Goal: Information Seeking & Learning: Learn about a topic

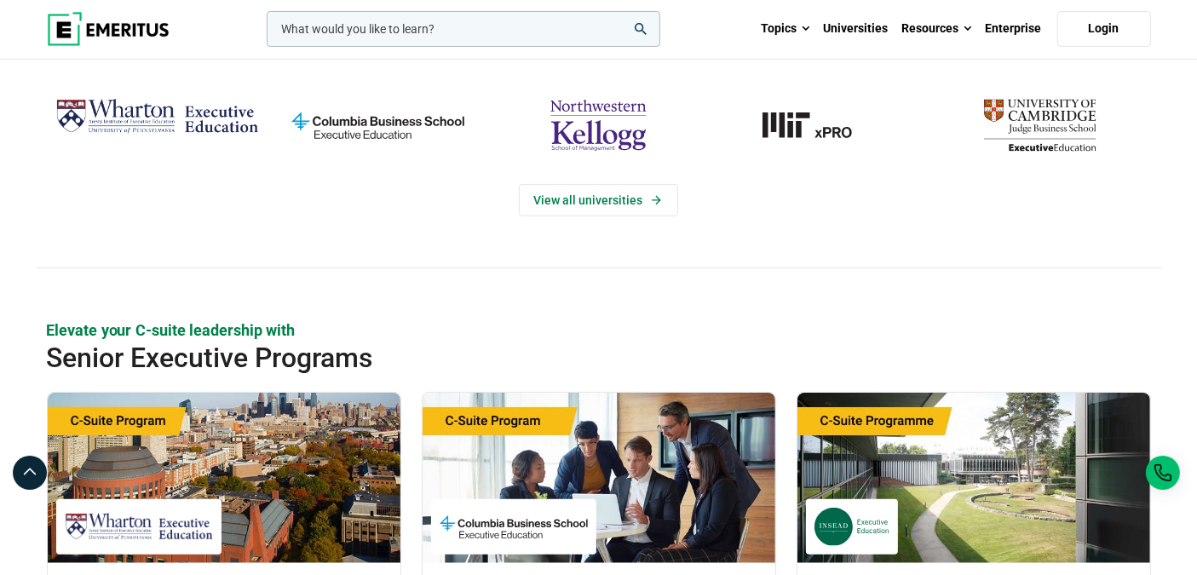
scroll to position [378, 0]
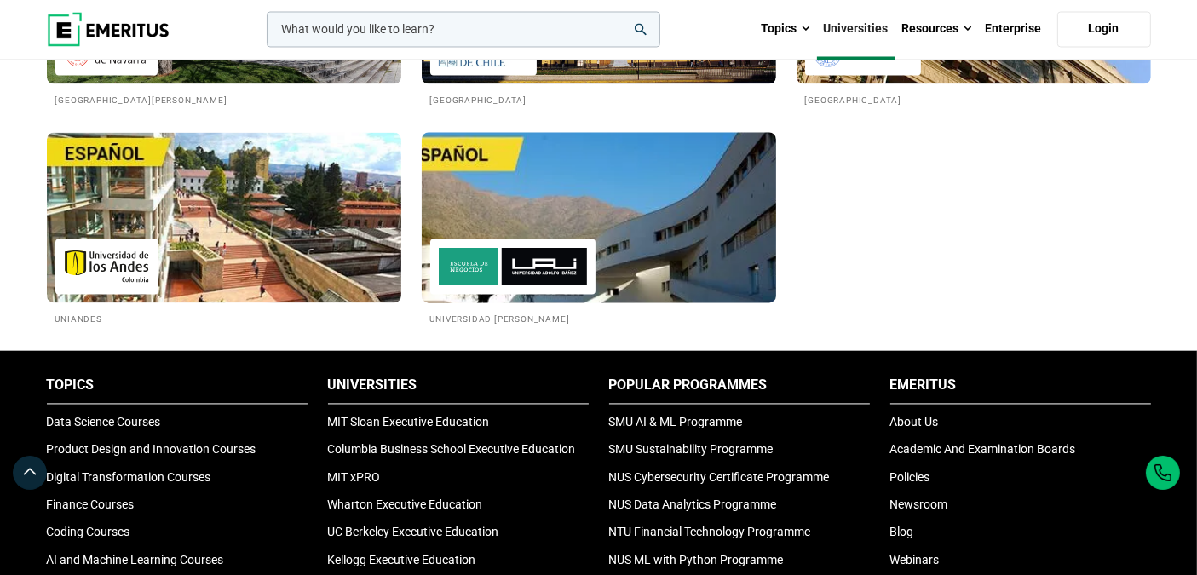
scroll to position [3217, 0]
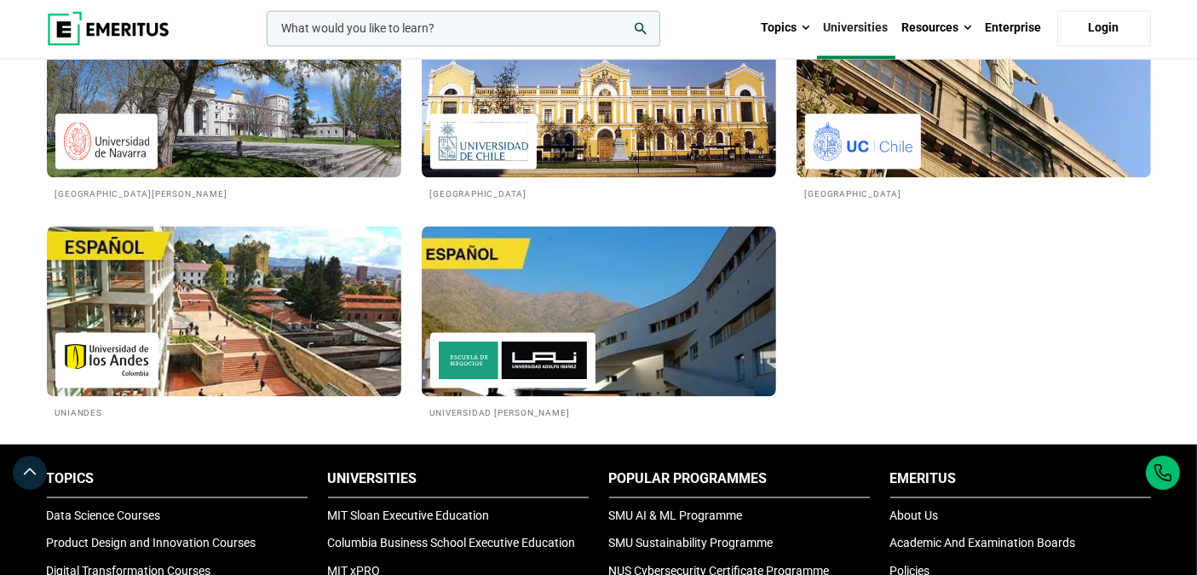
drag, startPoint x: 193, startPoint y: 25, endPoint x: 223, endPoint y: 20, distance: 31.0
click at [193, 25] on div "leadership marketing project management data science product management Topics …" at bounding box center [599, 29] width 1124 height 60
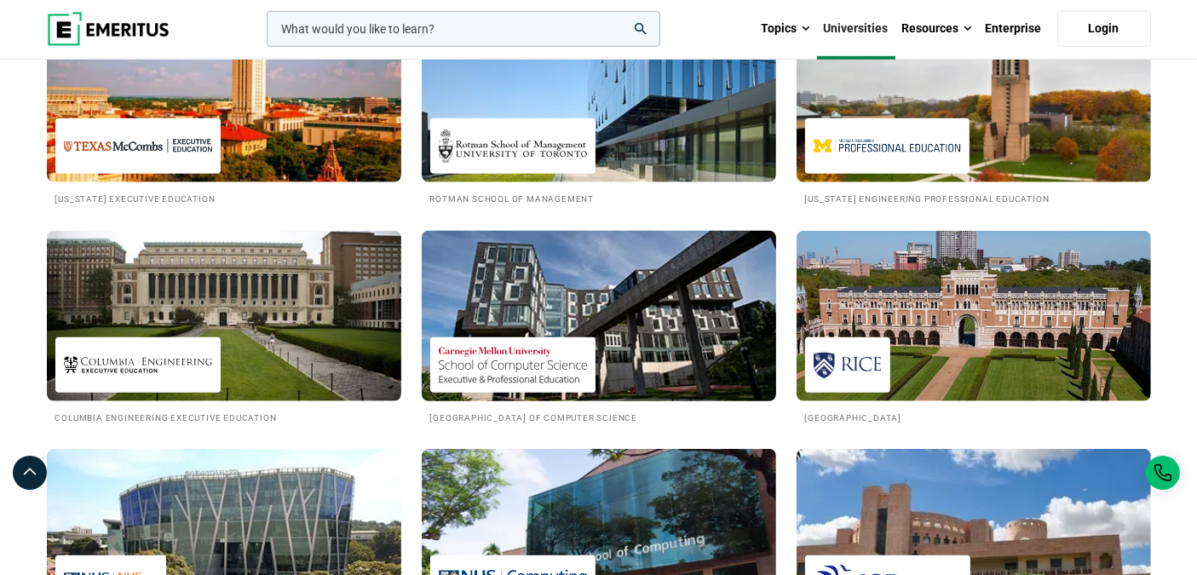
scroll to position [1419, 0]
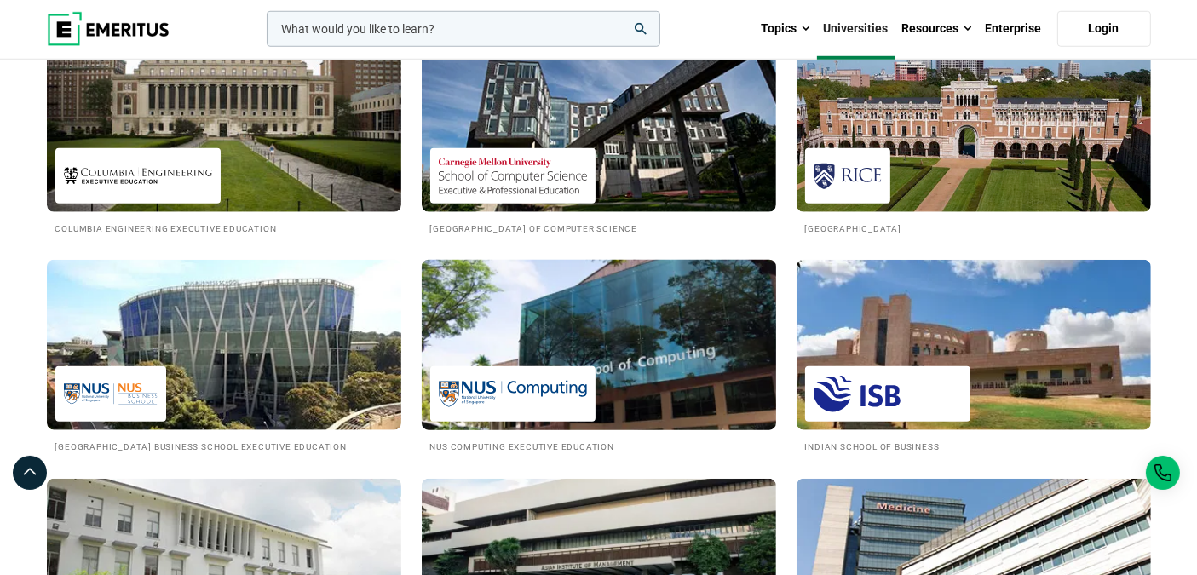
click at [490, 323] on img at bounding box center [599, 344] width 390 height 187
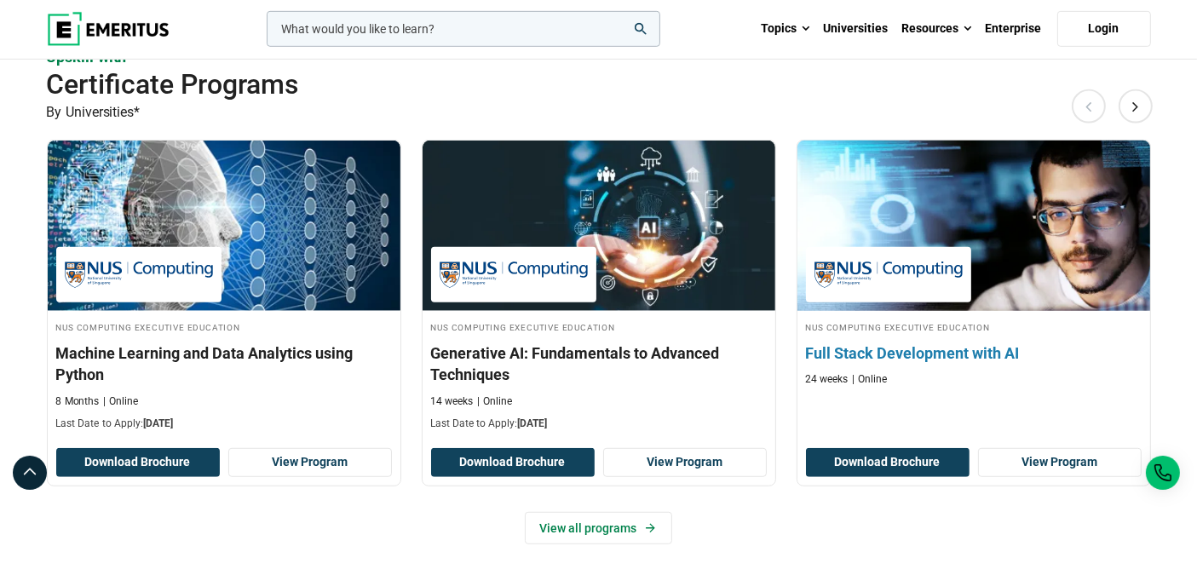
scroll to position [1136, 0]
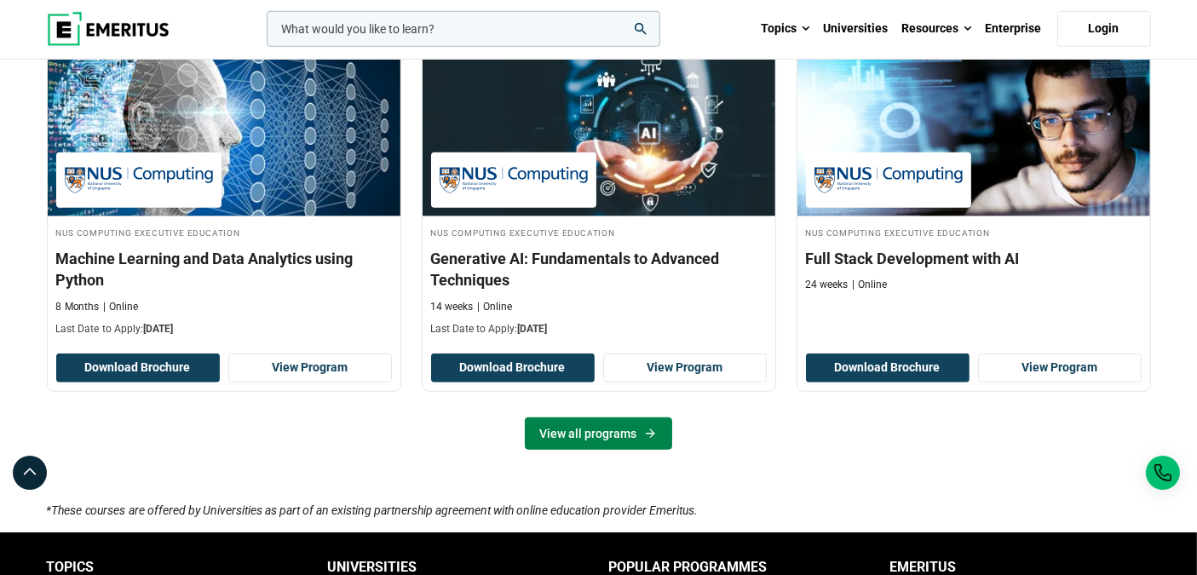
click at [627, 438] on link "View all programs" at bounding box center [598, 433] width 147 height 32
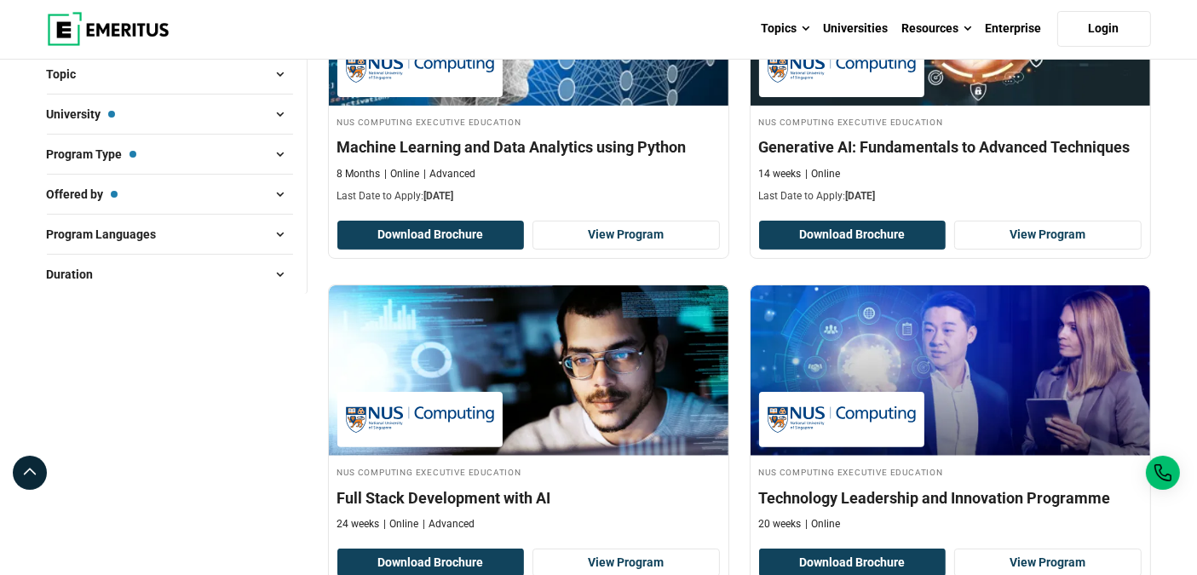
scroll to position [662, 0]
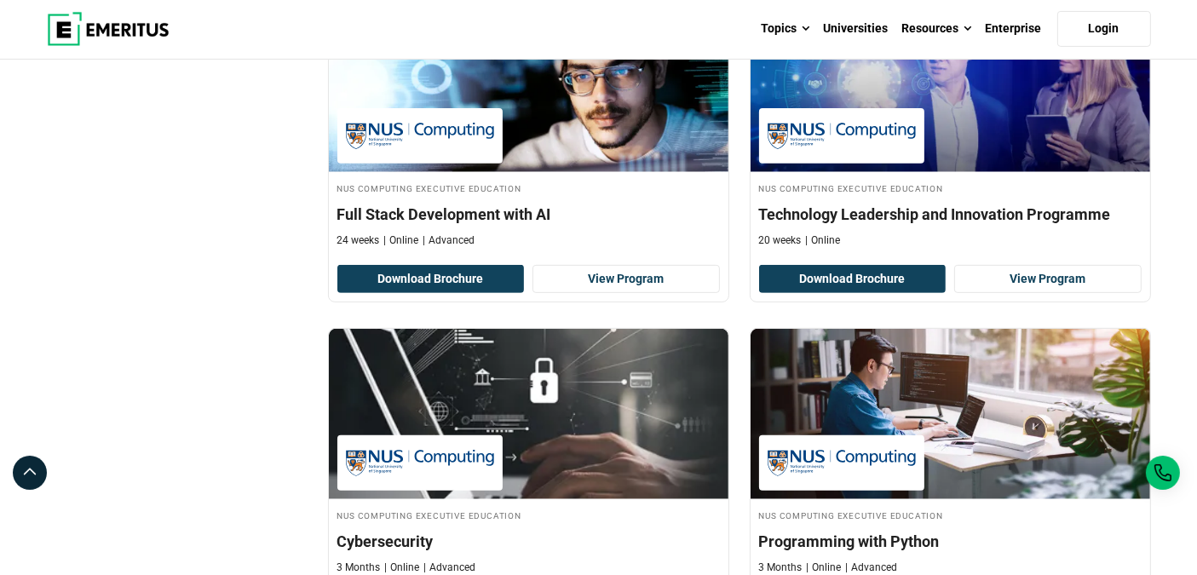
click at [160, 328] on div "Filter 3 Reset all × NUS Computing Executive Education × Certificate Programs ×…" at bounding box center [177, 341] width 281 height 1482
